Goal: Task Accomplishment & Management: Complete application form

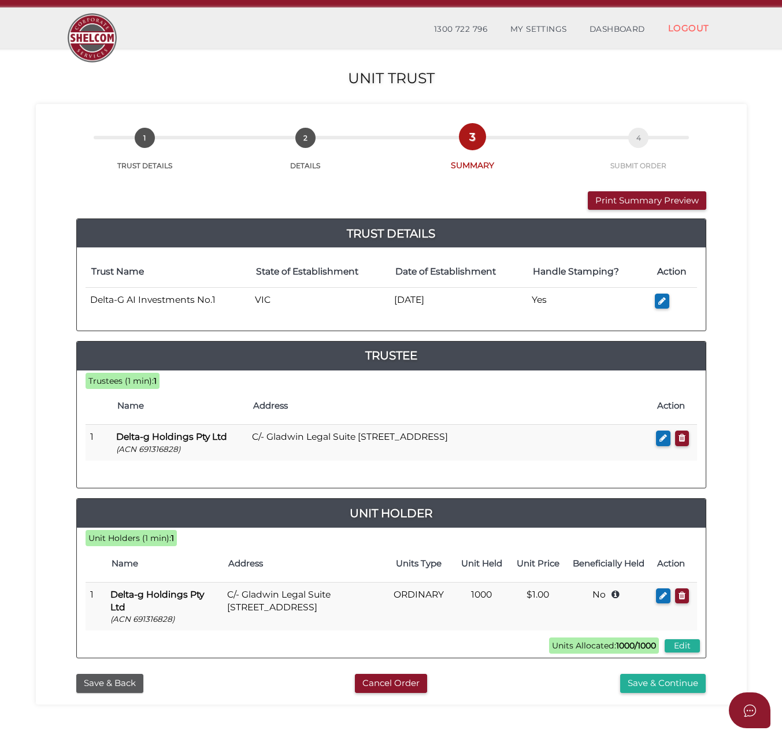
scroll to position [58, 0]
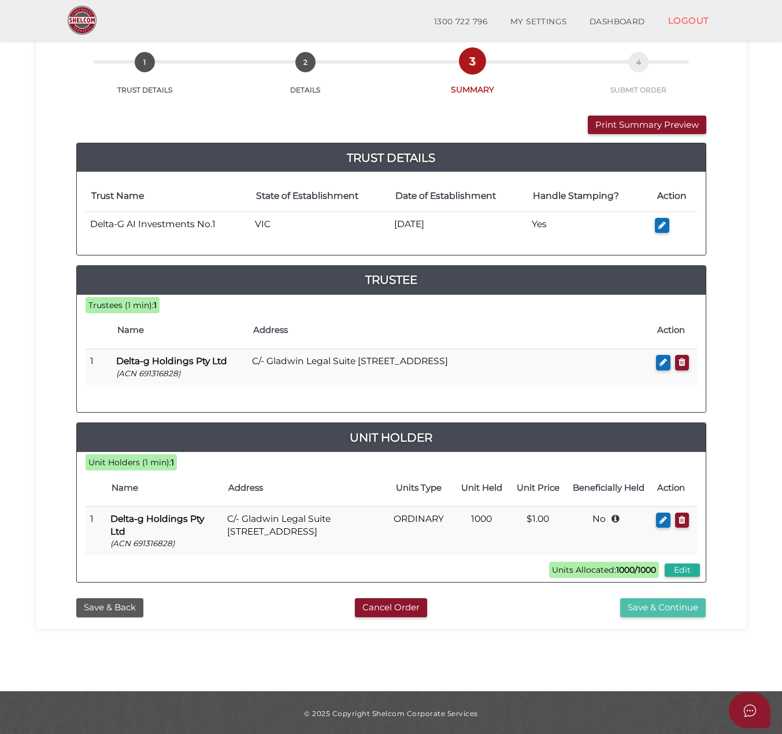
click at [675, 607] on button "Save & Continue" at bounding box center [662, 607] width 85 height 19
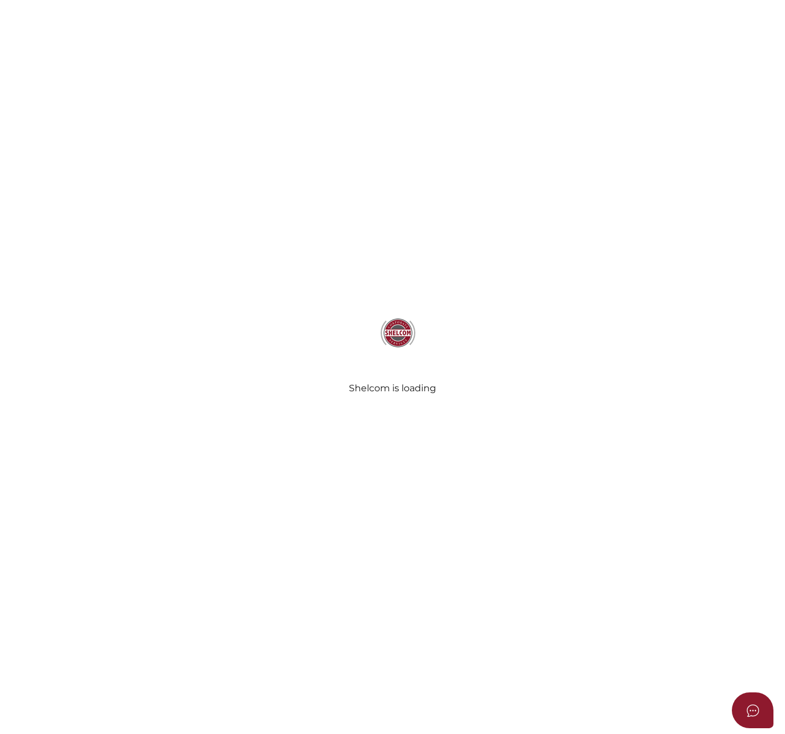
select select "Comb Binding"
radio input "true"
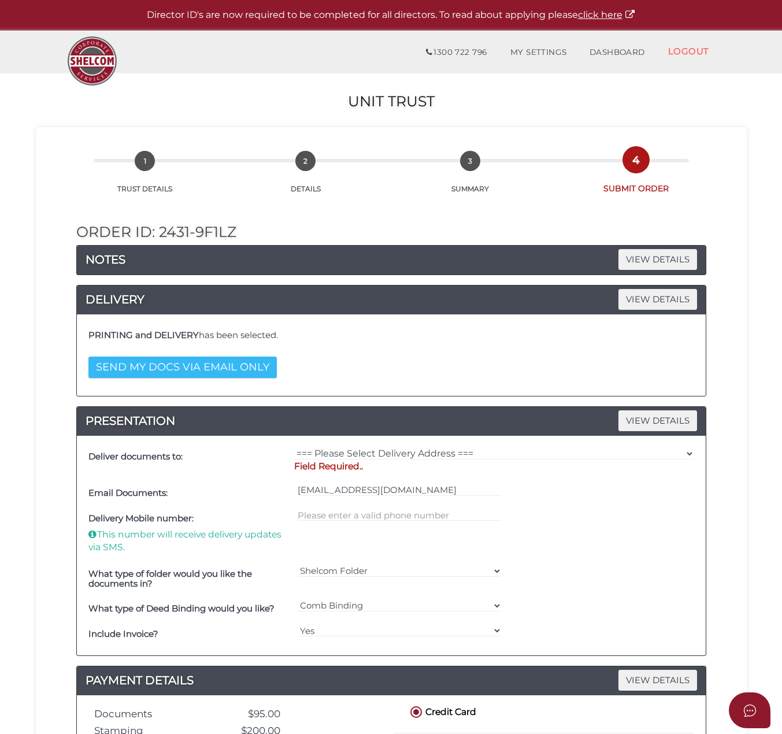
click at [254, 371] on button "SEND MY DOCS VIA EMAIL ONLY" at bounding box center [182, 366] width 188 height 21
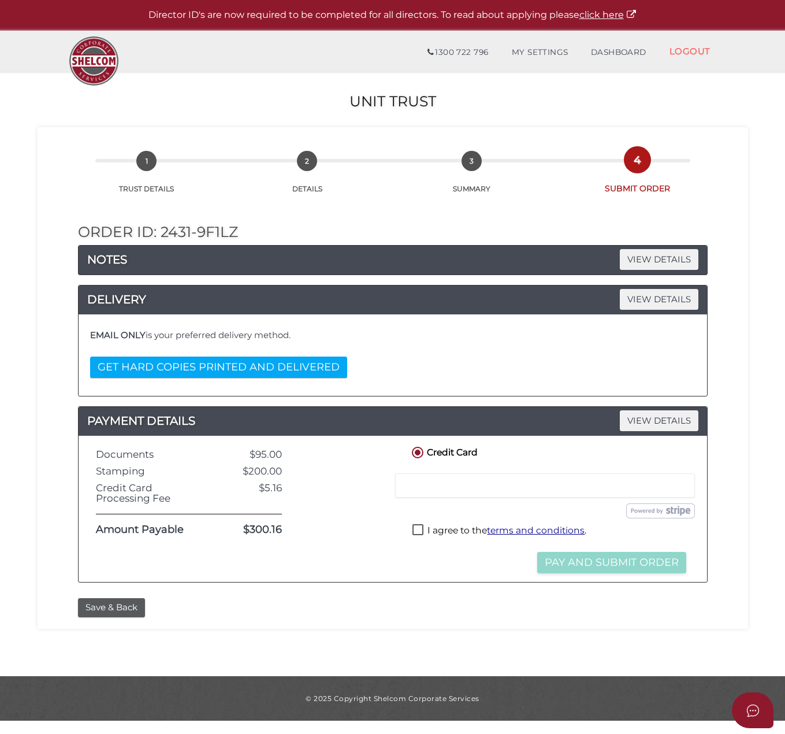
click at [419, 533] on label "I agree to the terms and conditions ." at bounding box center [499, 531] width 174 height 14
checkbox input "true"
click at [426, 473] on div at bounding box center [545, 485] width 300 height 24
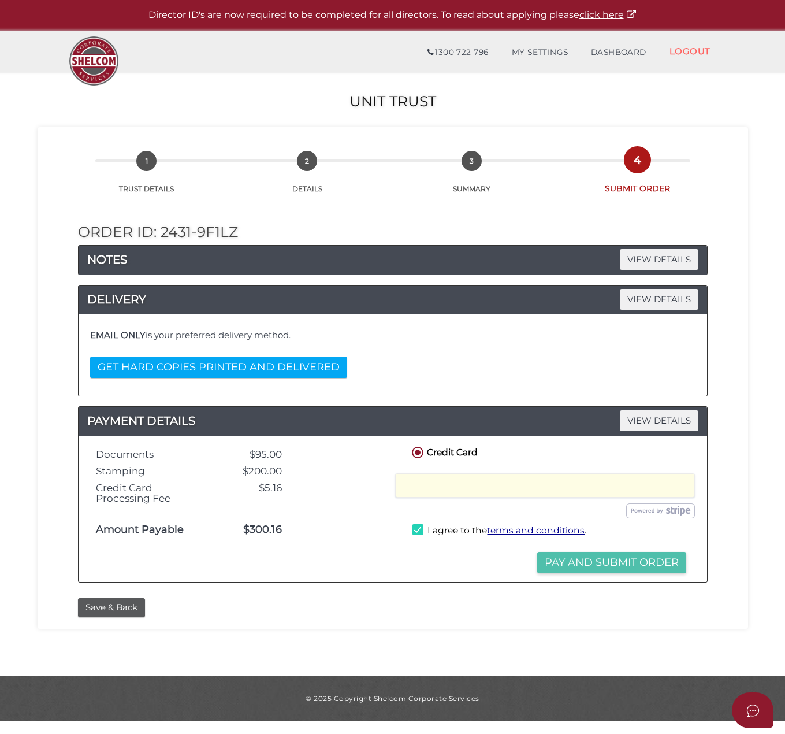
click at [598, 566] on button "Pay and Submit Order" at bounding box center [611, 562] width 149 height 21
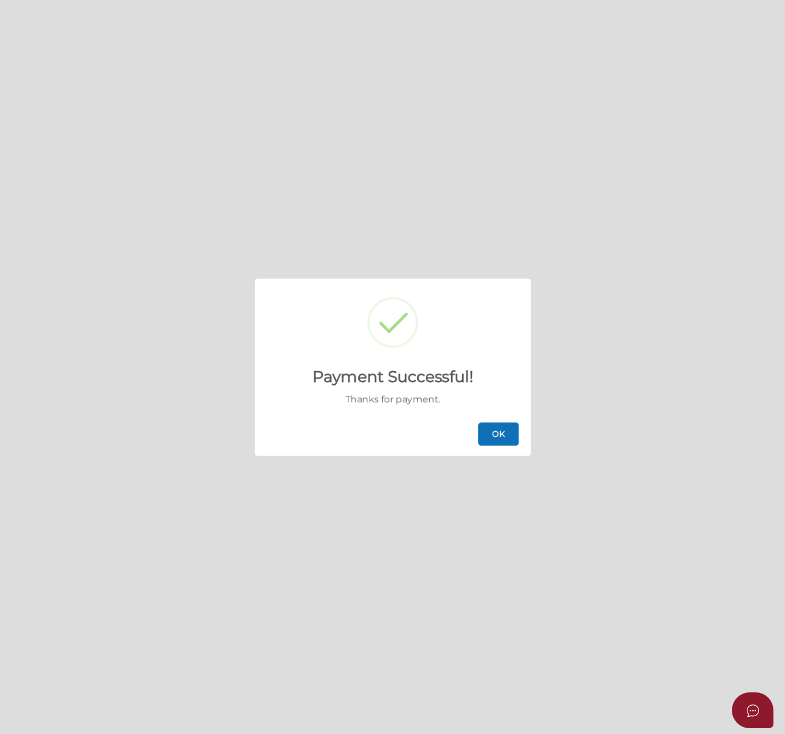
click at [504, 433] on button "OK" at bounding box center [498, 433] width 40 height 23
